Goal: Task Accomplishment & Management: Manage account settings

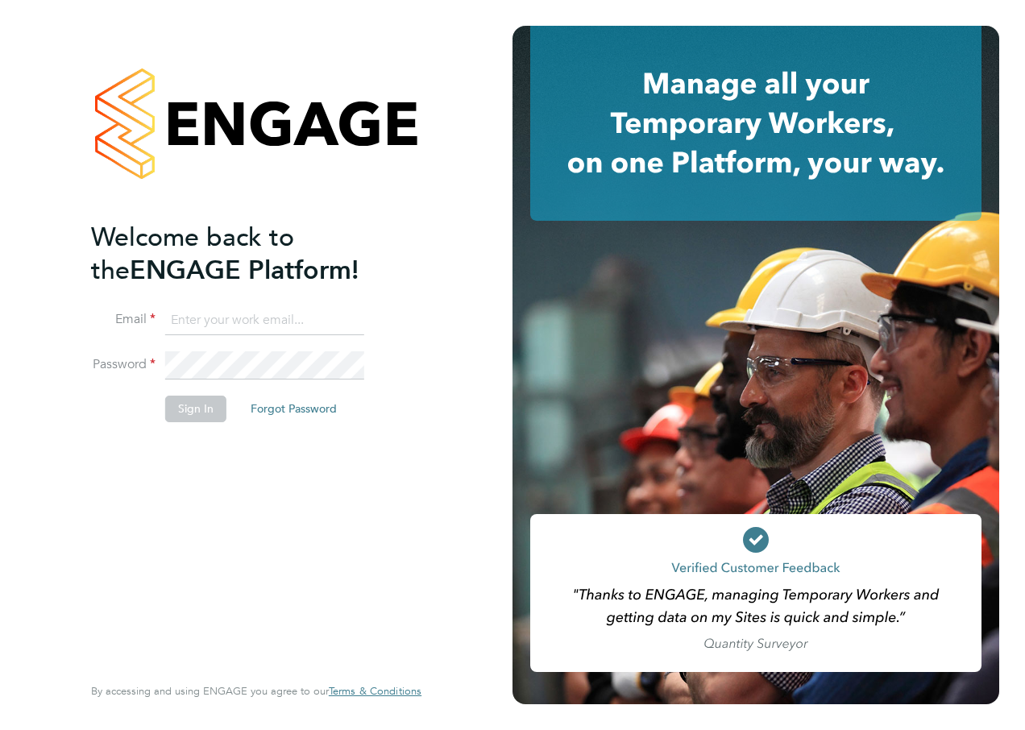
type input "[PERSON_NAME][EMAIL_ADDRESS][PERSON_NAME][DOMAIN_NAME]"
click at [198, 405] on button "Sign In" at bounding box center [195, 409] width 61 height 26
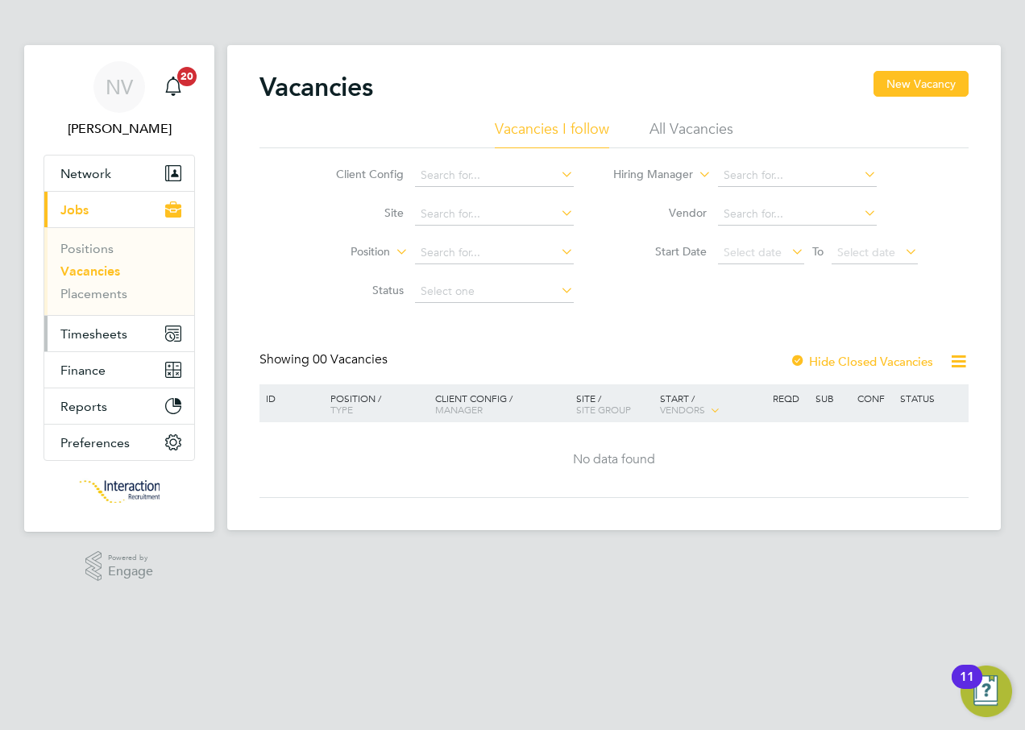
click at [77, 330] on span "Timesheets" at bounding box center [93, 333] width 67 height 15
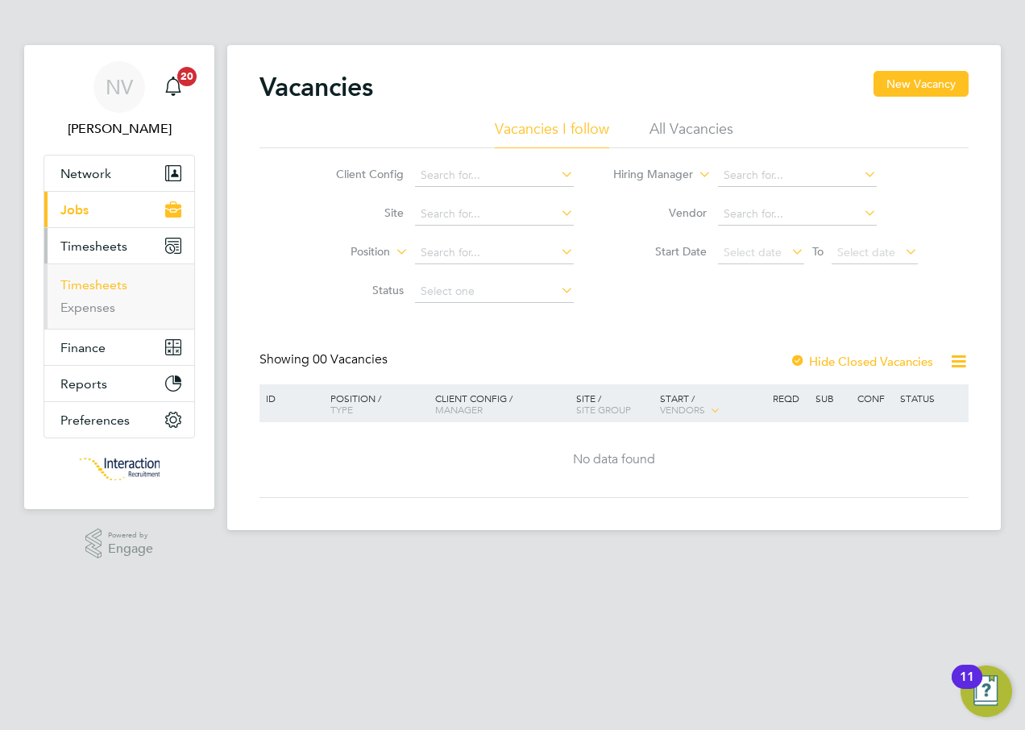
click at [91, 283] on link "Timesheets" at bounding box center [93, 284] width 67 height 15
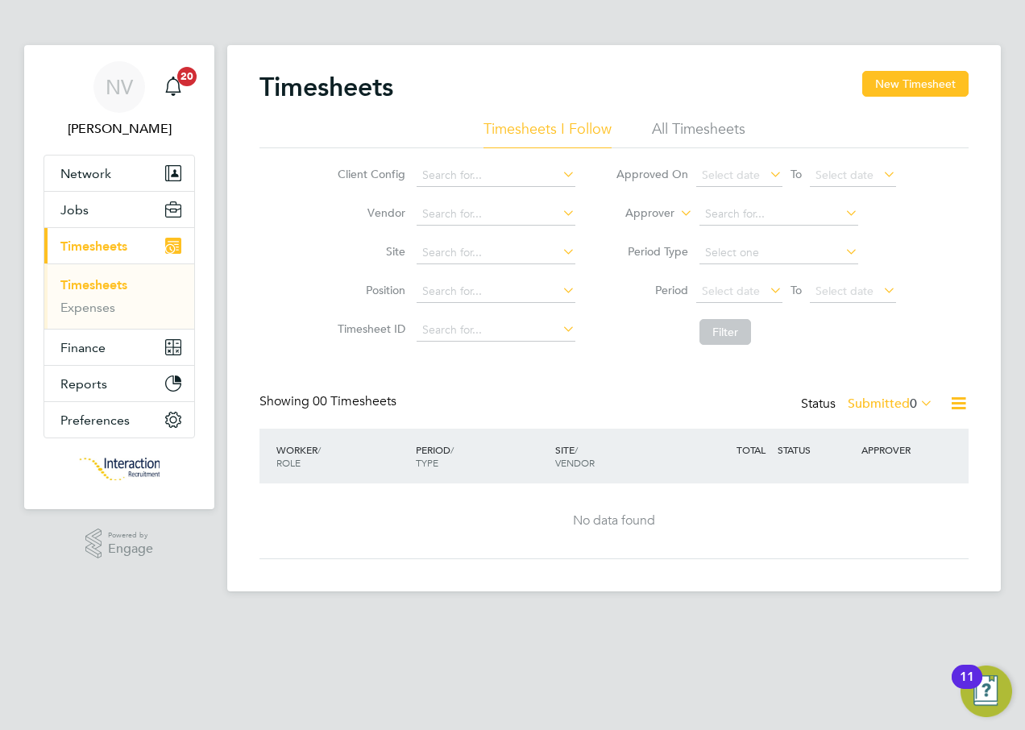
click at [956, 409] on icon at bounding box center [959, 403] width 20 height 20
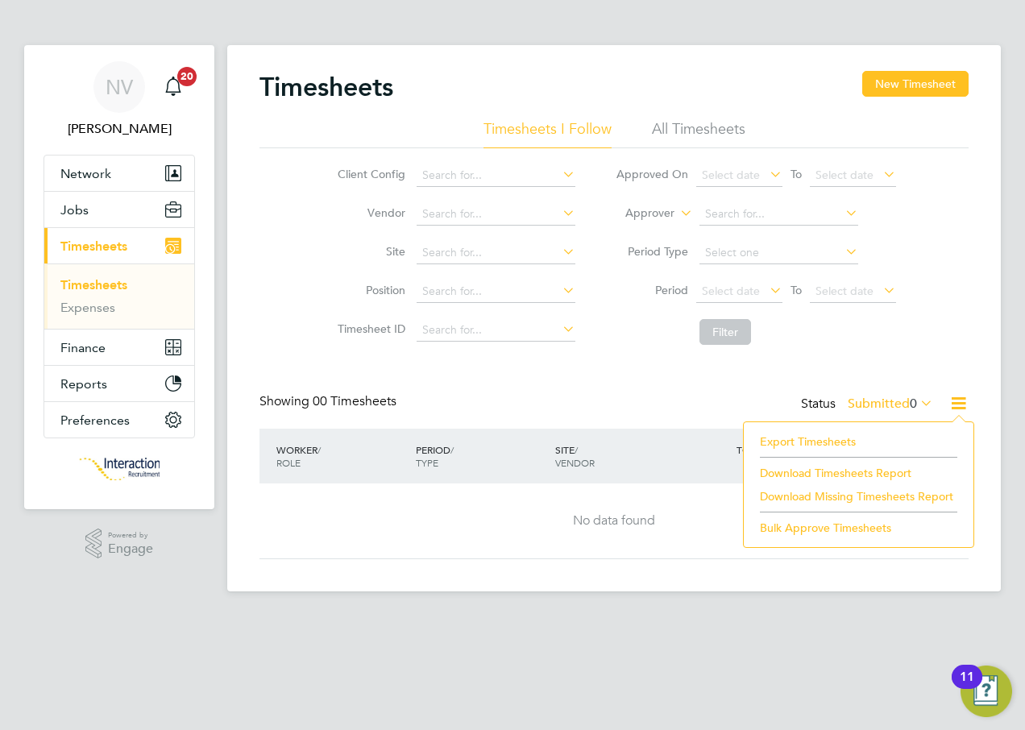
click at [821, 441] on li "Export Timesheets" at bounding box center [859, 441] width 214 height 23
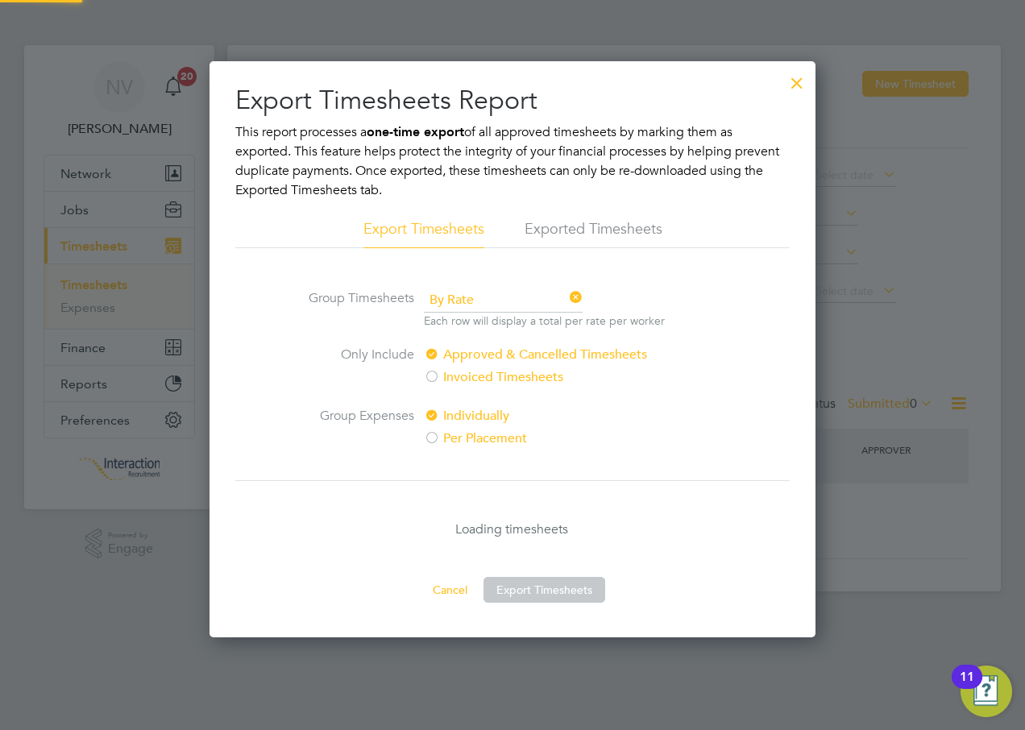
scroll to position [8, 8]
click at [794, 78] on div at bounding box center [797, 78] width 29 height 29
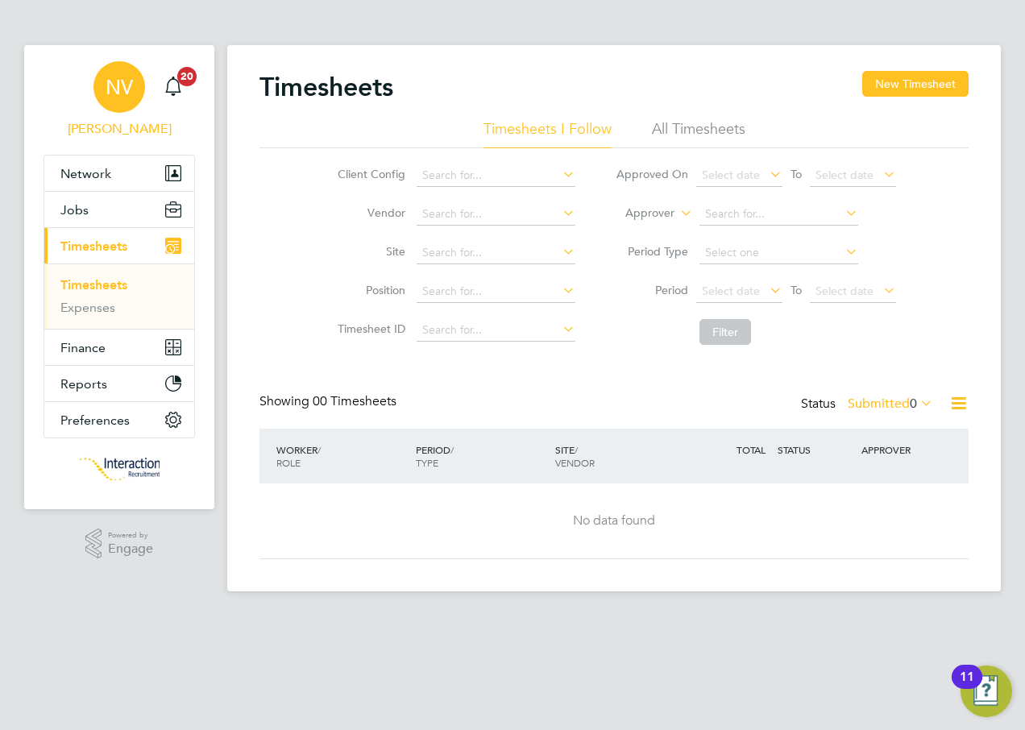
drag, startPoint x: 134, startPoint y: 81, endPoint x: 194, endPoint y: 81, distance: 60.5
click at [135, 81] on div "NV" at bounding box center [120, 87] width 52 height 52
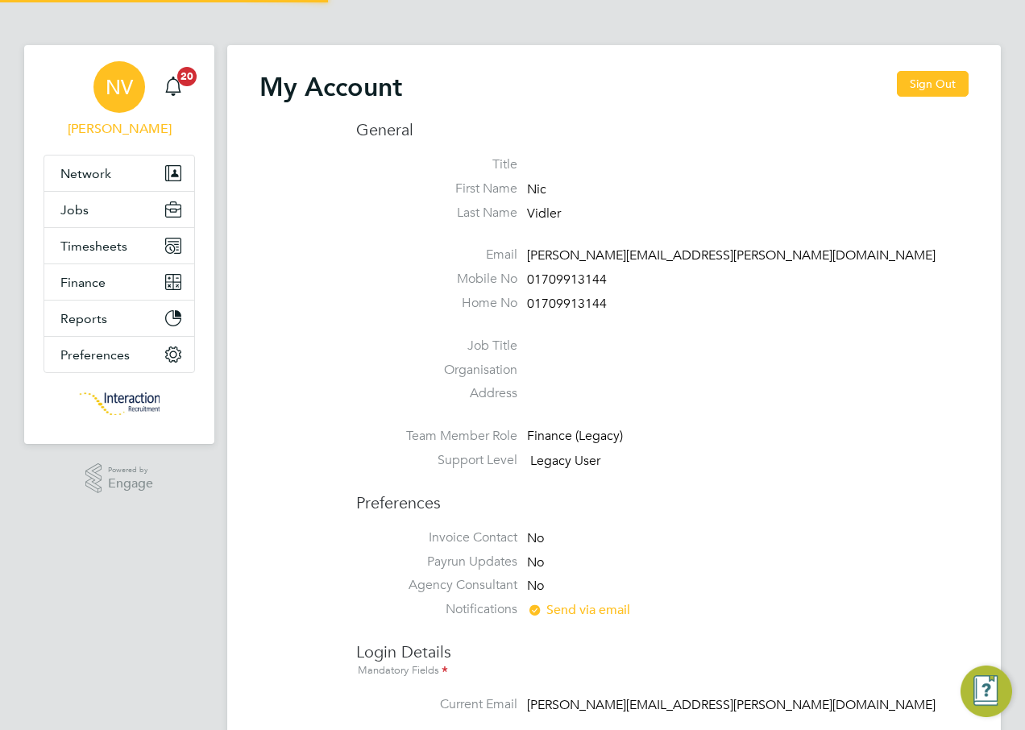
type input "[PERSON_NAME][EMAIL_ADDRESS][PERSON_NAME][DOMAIN_NAME]"
click at [943, 73] on button "Sign Out" at bounding box center [933, 84] width 72 height 26
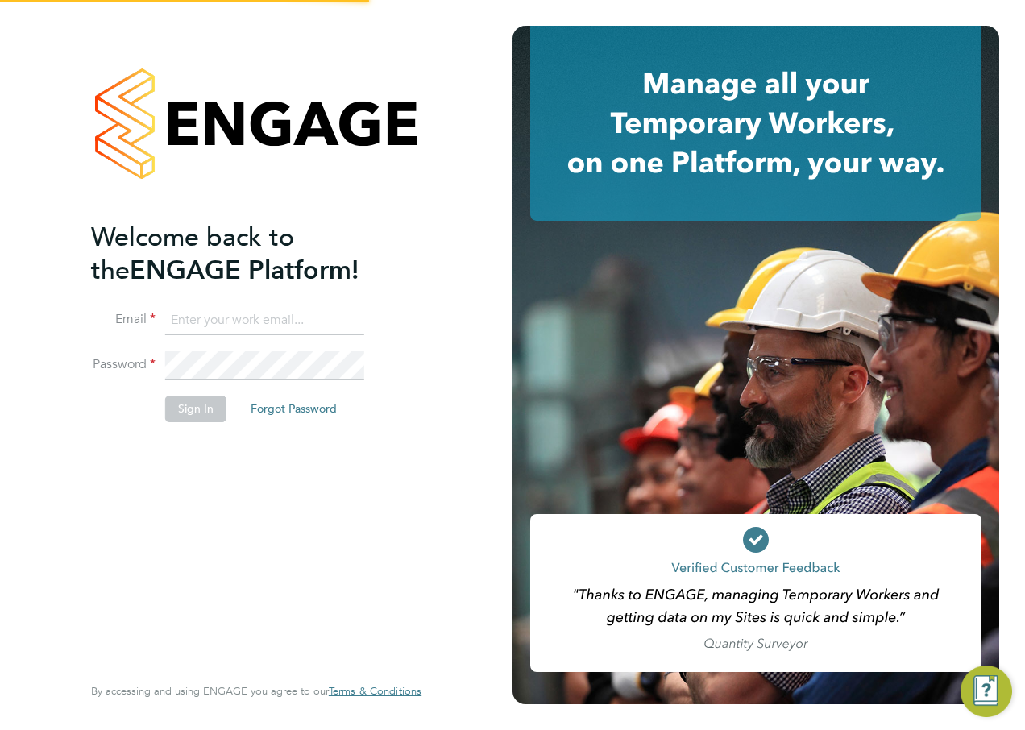
type input "[PERSON_NAME][EMAIL_ADDRESS][PERSON_NAME][DOMAIN_NAME]"
